Goal: Task Accomplishment & Management: Use online tool/utility

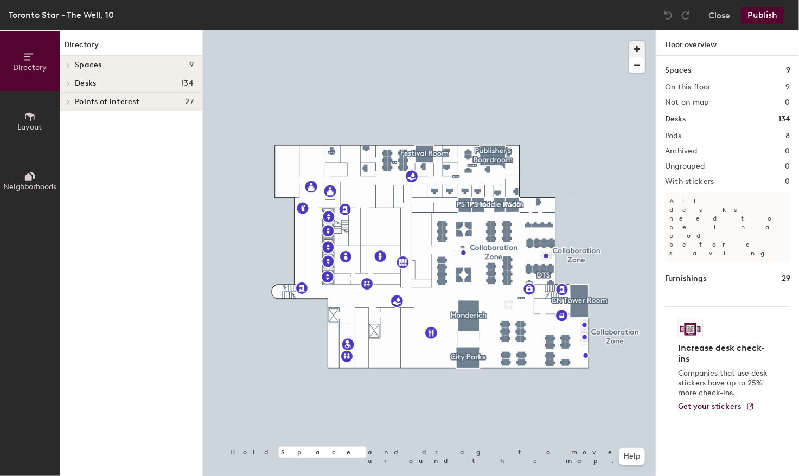
click at [640, 49] on span "button" at bounding box center [637, 49] width 16 height 16
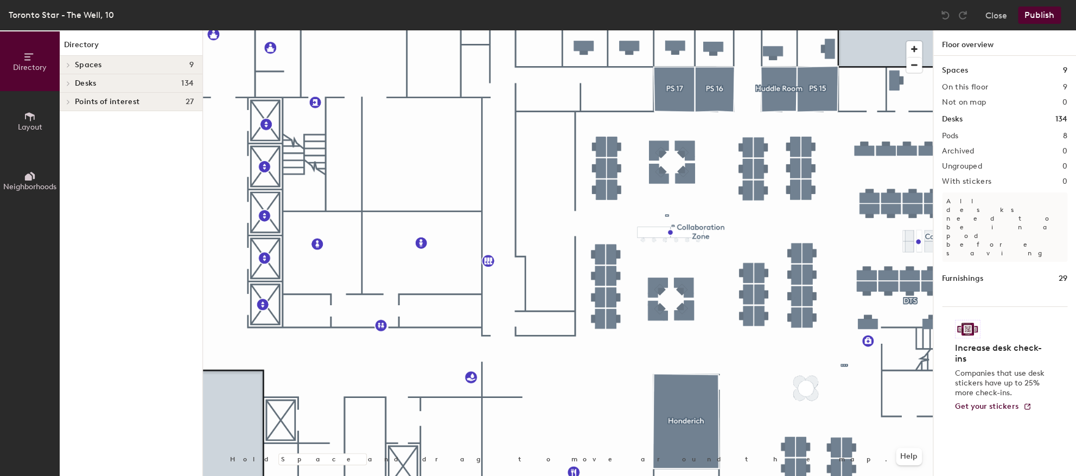
click at [84, 84] on span "Desks" at bounding box center [85, 83] width 21 height 9
click at [72, 139] on span at bounding box center [67, 138] width 9 height 5
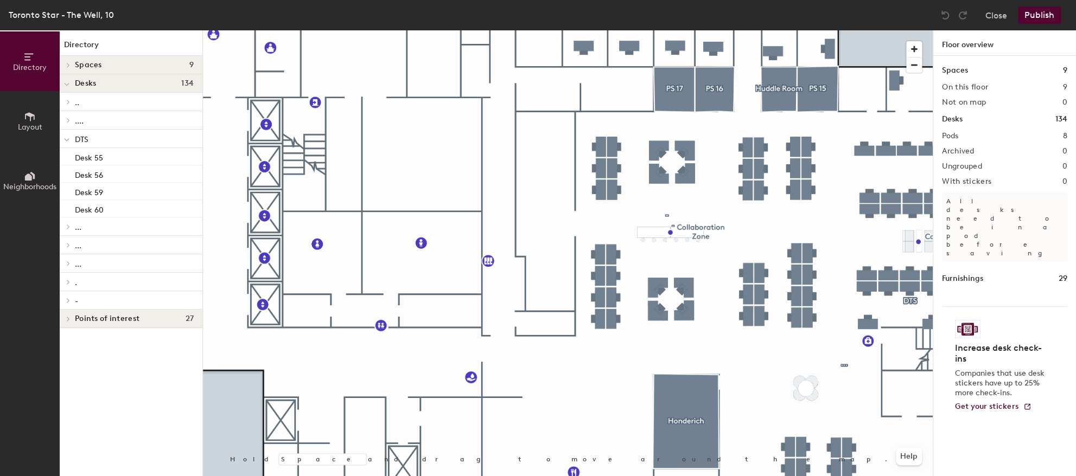
click at [81, 140] on span "DTS" at bounding box center [82, 139] width 14 height 9
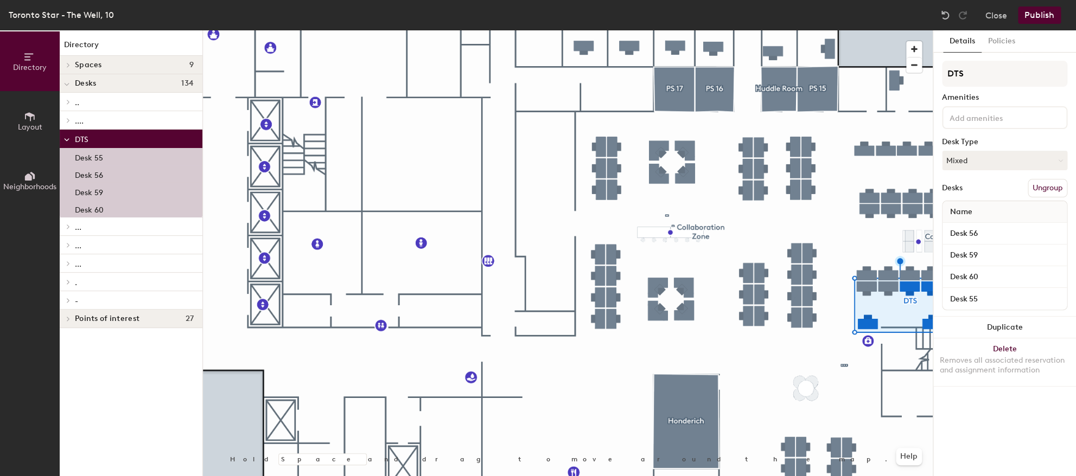
click at [34, 69] on span "Directory" at bounding box center [30, 67] width 34 height 9
click at [82, 65] on span "Spaces" at bounding box center [88, 65] width 27 height 9
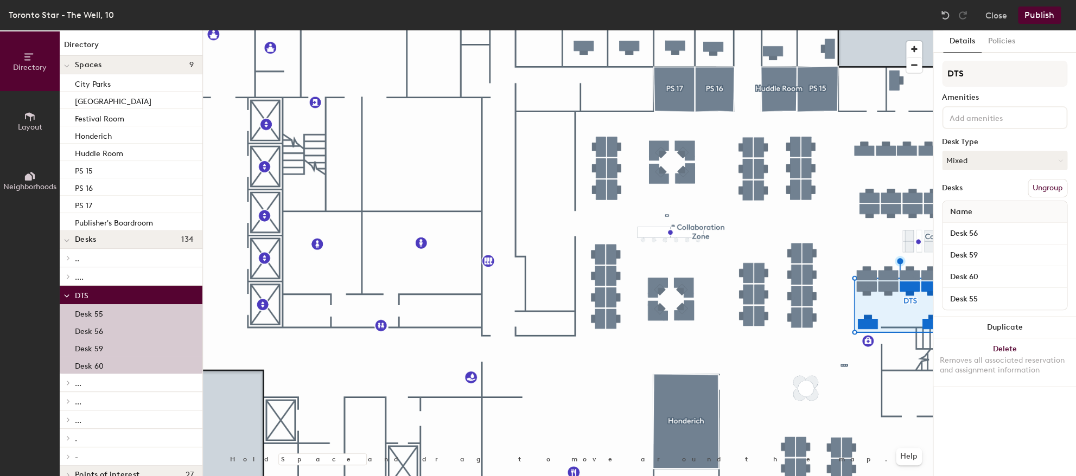
scroll to position [17, 0]
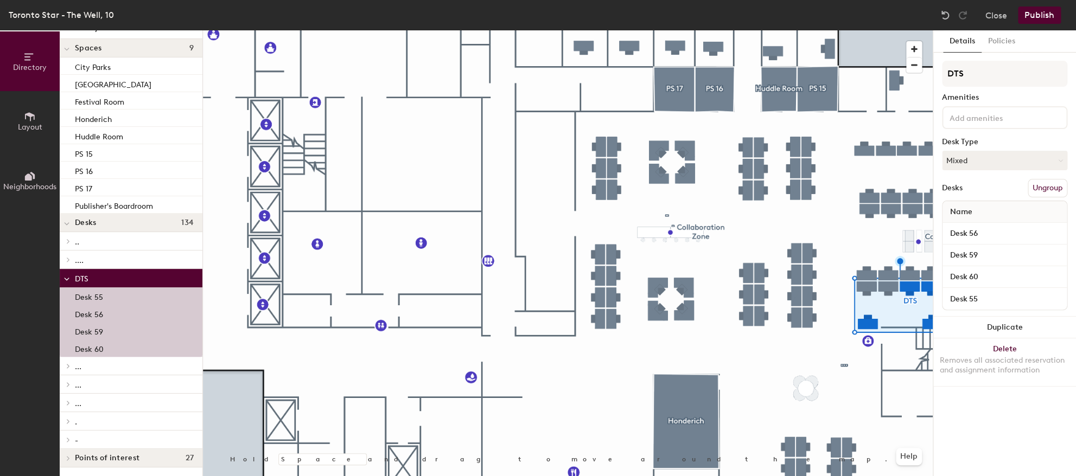
click at [31, 116] on icon at bounding box center [30, 116] width 10 height 9
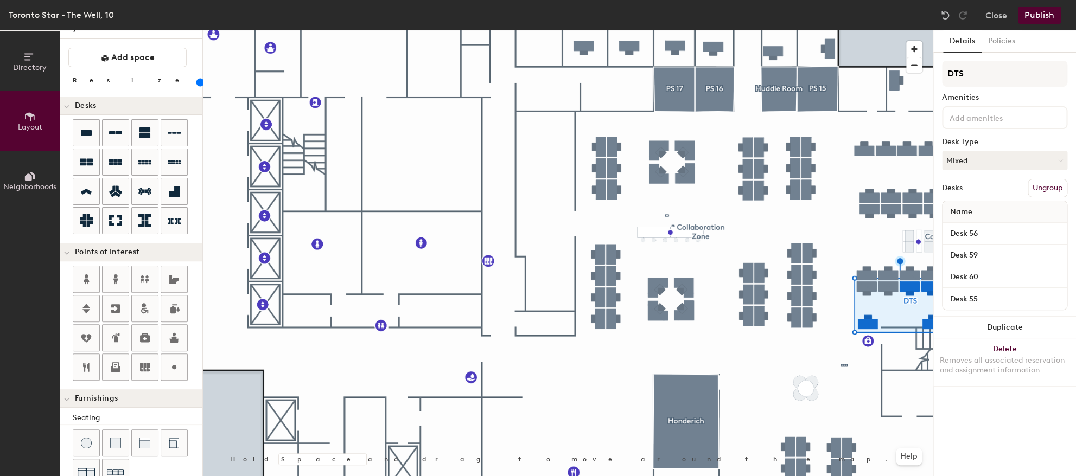
click at [33, 170] on icon at bounding box center [30, 176] width 12 height 12
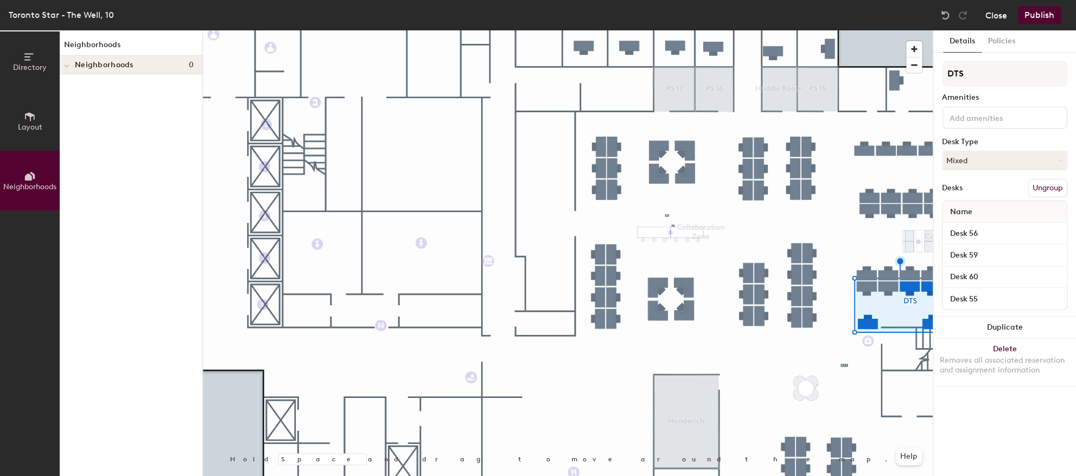
click at [799, 17] on button "Close" at bounding box center [996, 15] width 22 height 17
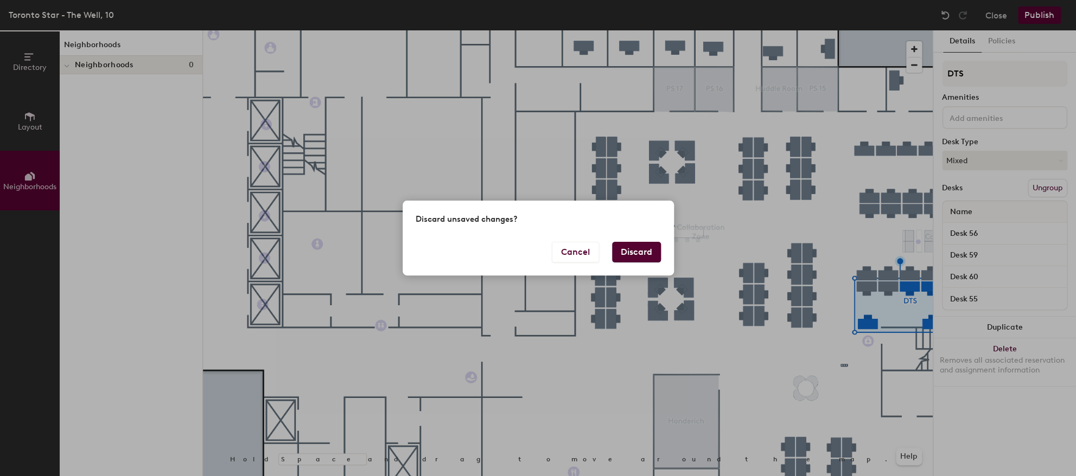
click at [626, 253] on button "Discard" at bounding box center [636, 252] width 49 height 21
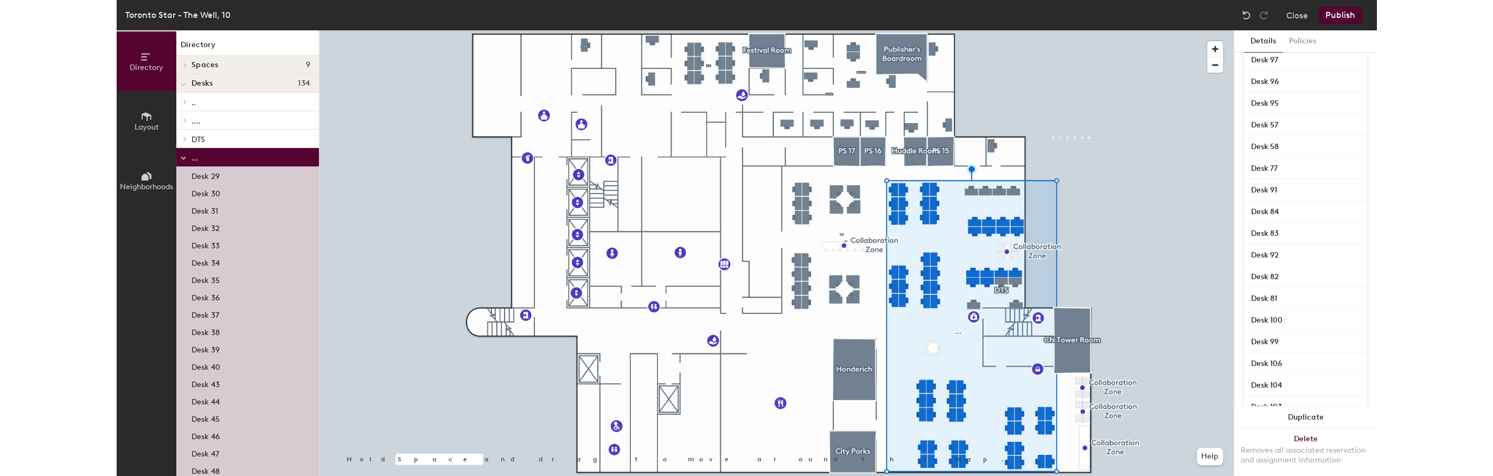
scroll to position [1437, 0]
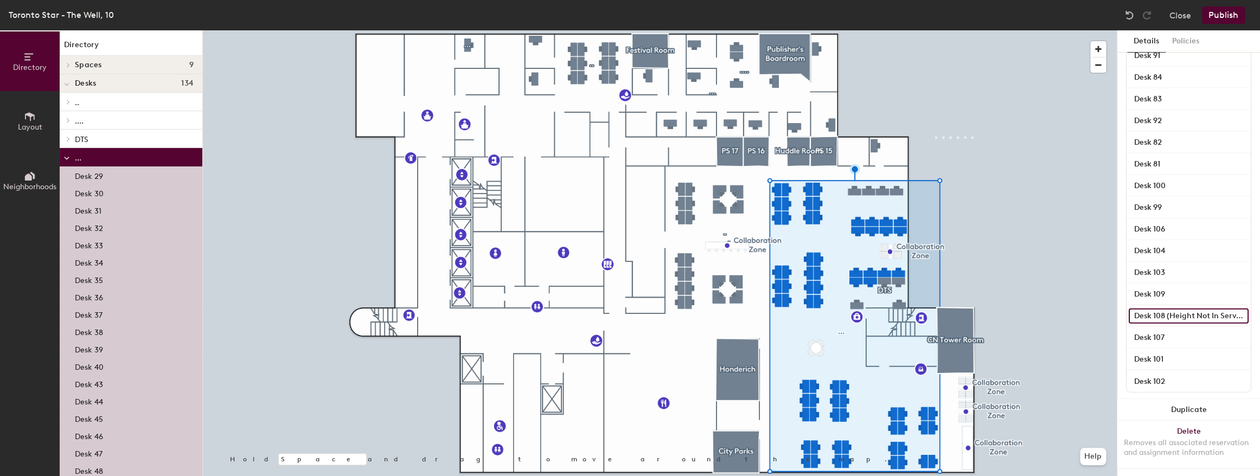
click at [1217, 314] on input "Desk 108 (Height Not In Service)" at bounding box center [1189, 316] width 120 height 15
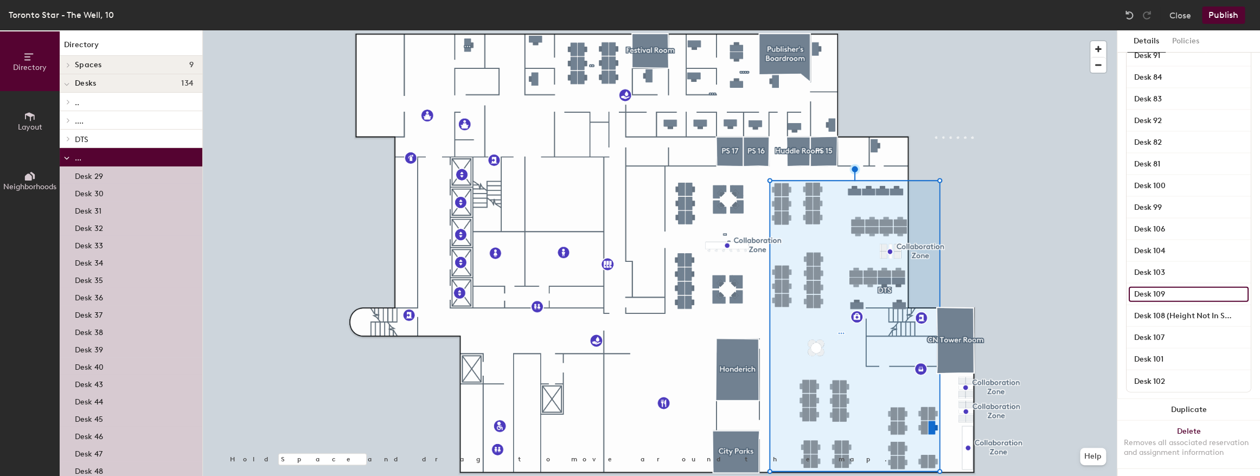
click at [1198, 297] on input "Desk 109" at bounding box center [1189, 294] width 120 height 15
click at [1209, 309] on input "Desk 108 (Height Not In Service)" at bounding box center [1189, 316] width 120 height 15
click at [1216, 314] on input "Desk 108 (Height Not In Service)" at bounding box center [1189, 316] width 120 height 15
click at [1172, 315] on input "Desk 108 (Height Not In Service)" at bounding box center [1189, 316] width 120 height 15
click at [1218, 314] on input "Desk 108 (Height Not In Service)" at bounding box center [1189, 316] width 120 height 15
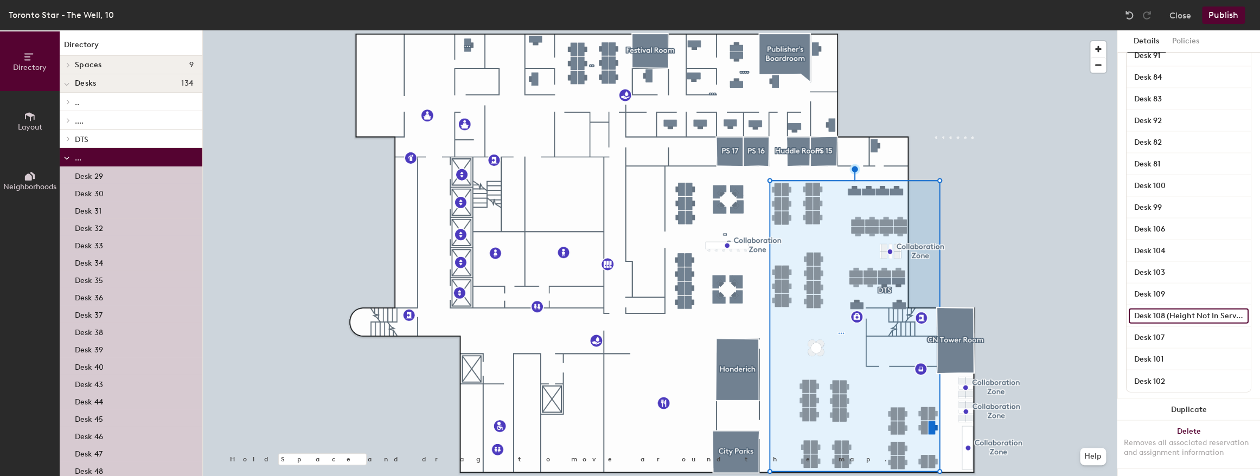
click at [1241, 316] on input "Desk 108 (Height Not In Service)" at bounding box center [1189, 316] width 120 height 15
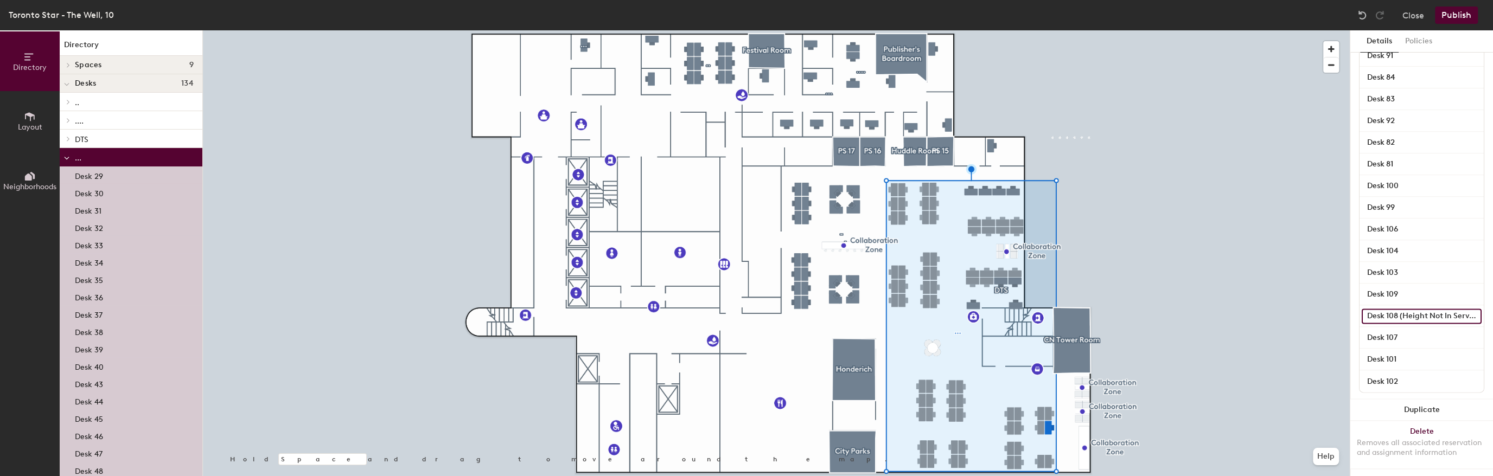
click at [1260, 316] on input "Desk 108 (Height Not In Service)" at bounding box center [1422, 316] width 120 height 15
type input "Desk 108"
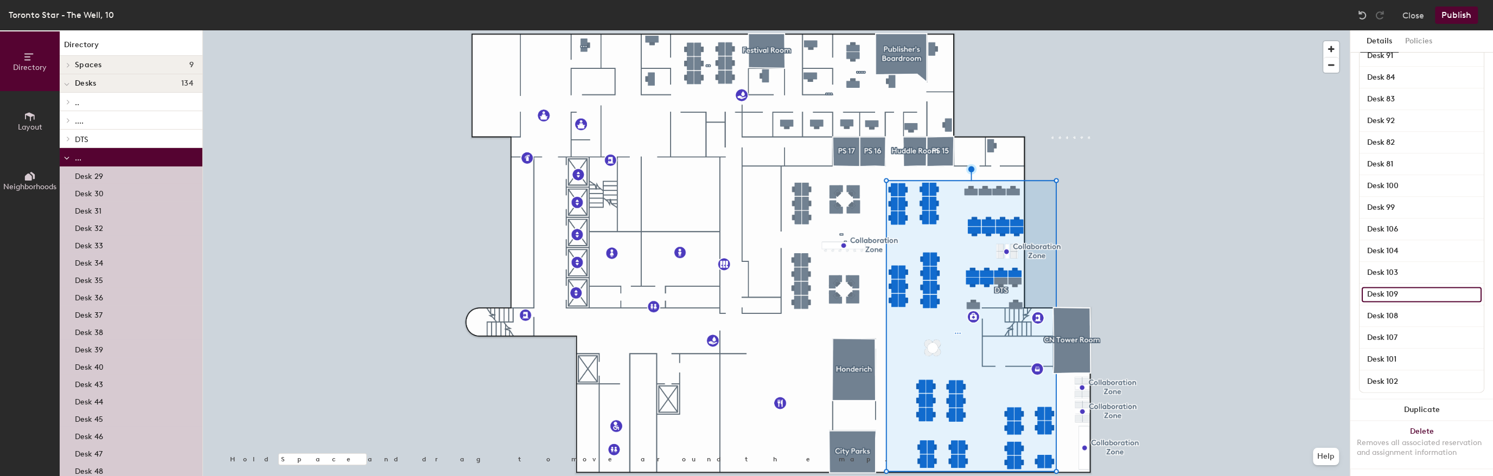
click at [1260, 295] on input "Desk 109" at bounding box center [1422, 294] width 120 height 15
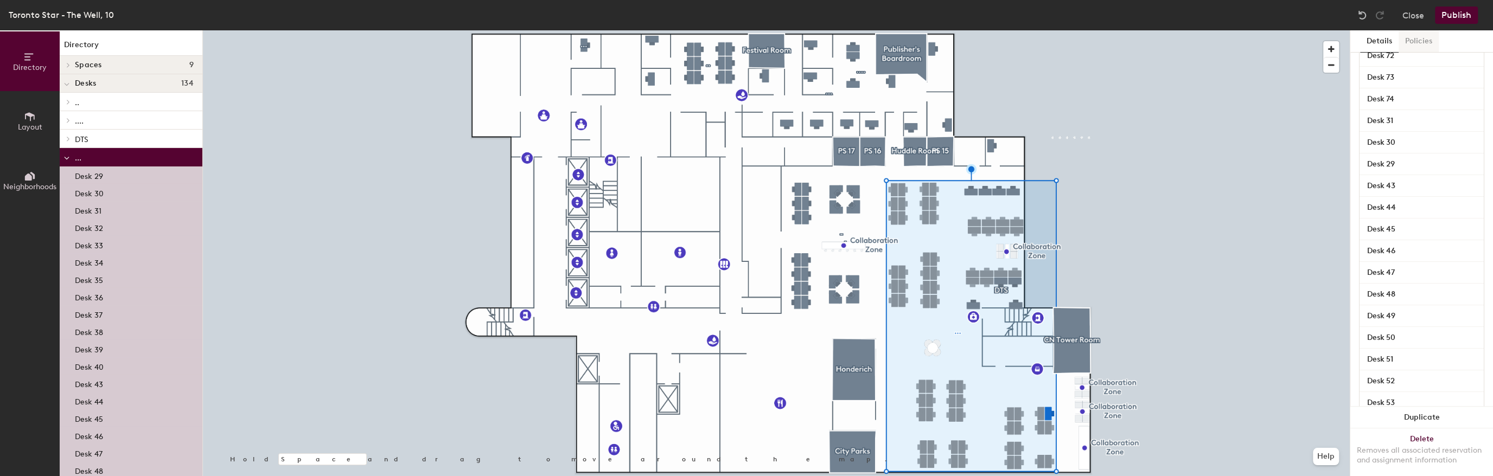
click at [1260, 41] on button "Policies" at bounding box center [1419, 41] width 40 height 22
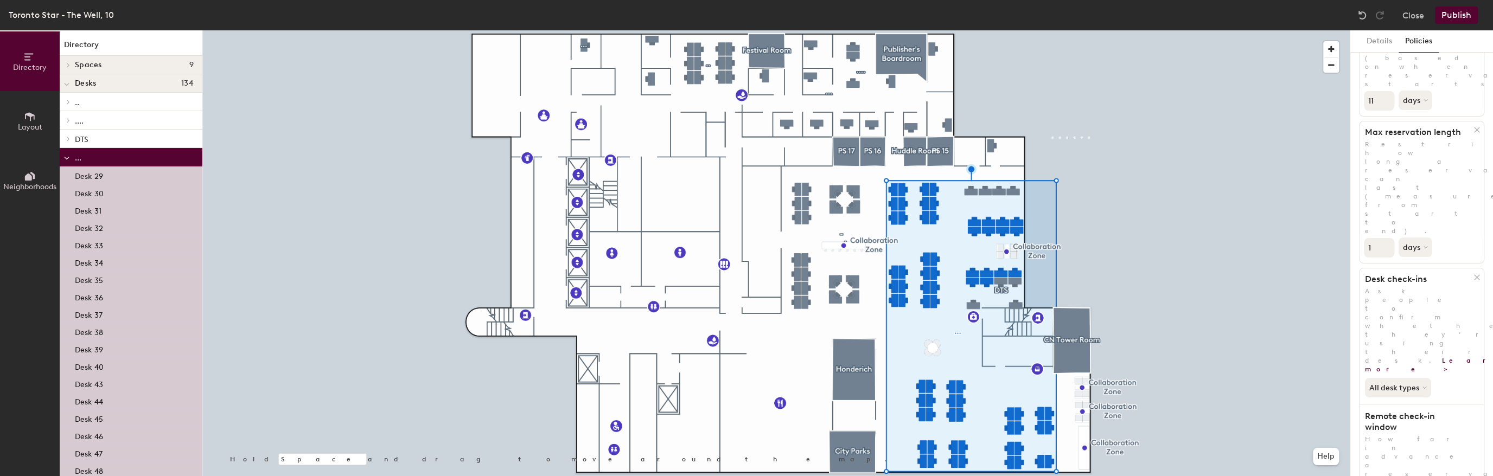
scroll to position [0, 0]
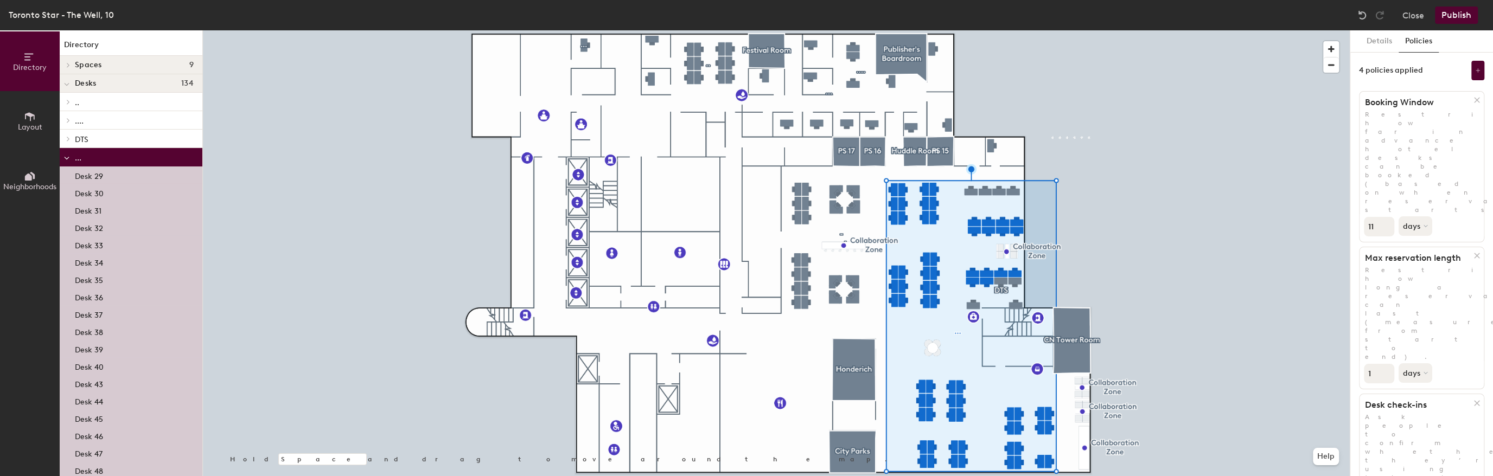
click at [1260, 14] on button "Publish" at bounding box center [1456, 15] width 43 height 17
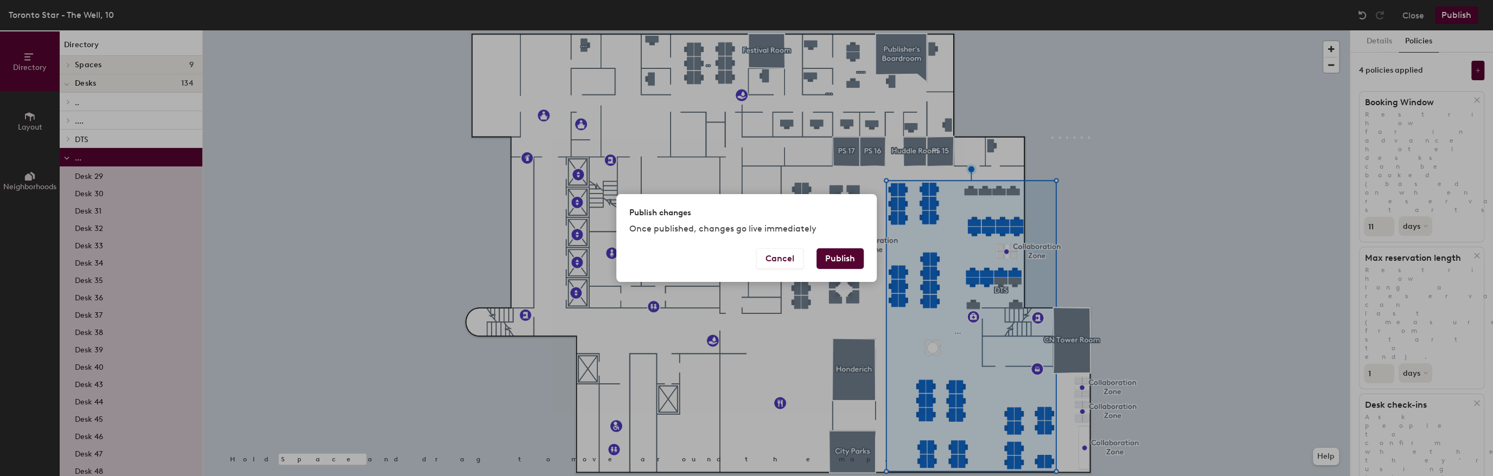
click at [843, 263] on button "Publish" at bounding box center [839, 258] width 47 height 21
